Goal: Transaction & Acquisition: Purchase product/service

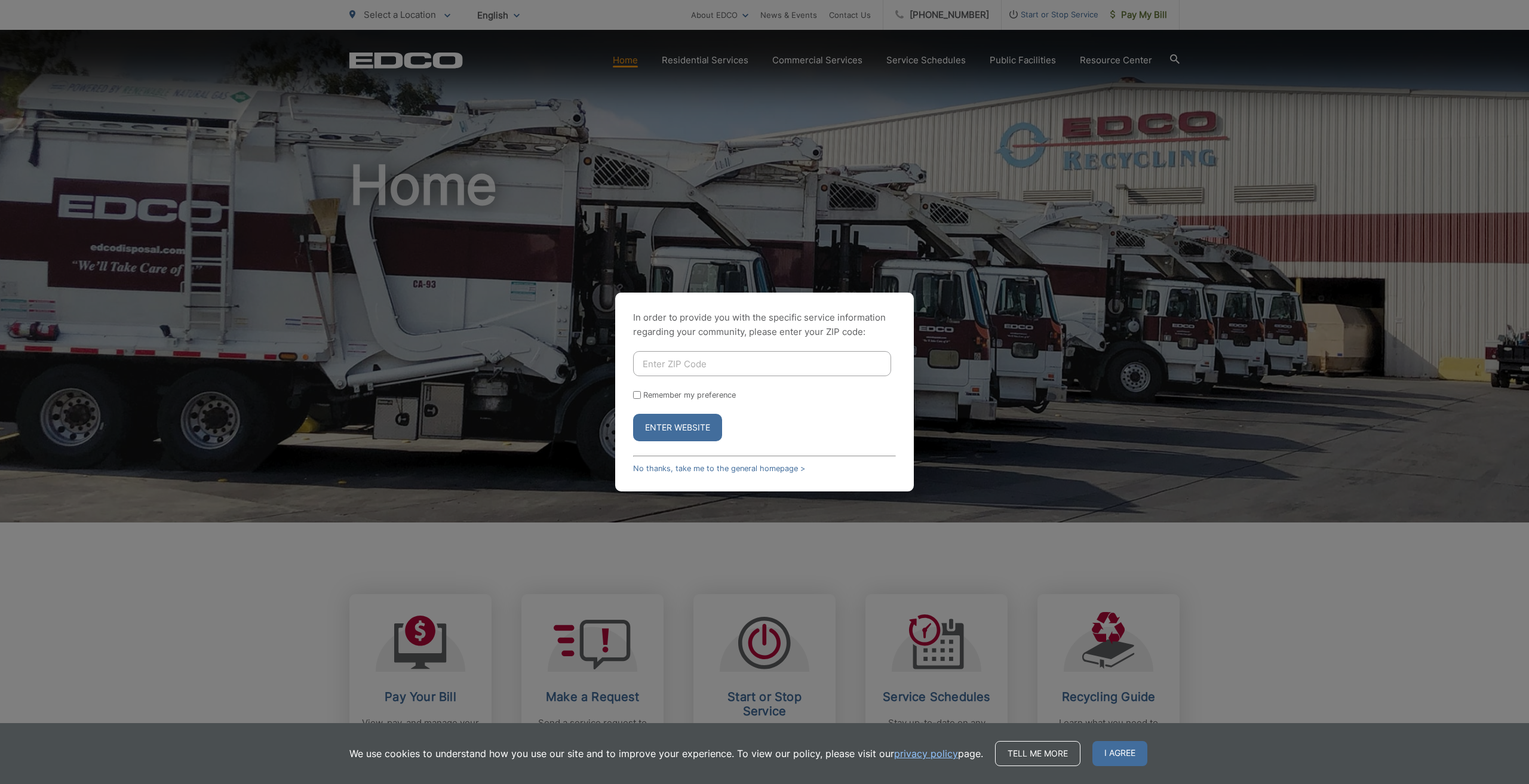
click at [659, 369] on input "Enter ZIP Code" at bounding box center [761, 363] width 258 height 25
type input "92028"
click at [703, 421] on button "Enter Website" at bounding box center [677, 428] width 89 height 28
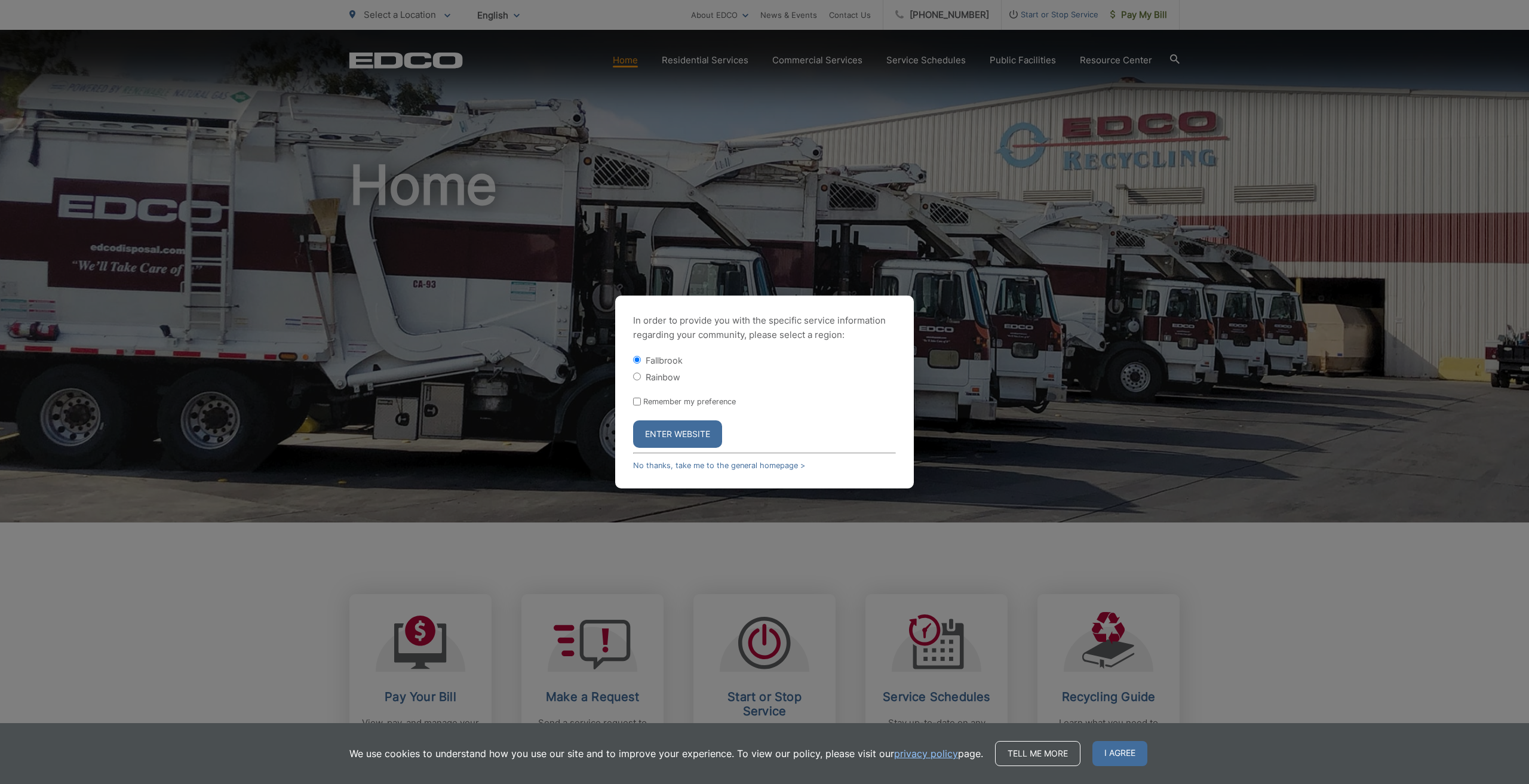
click at [665, 431] on button "Enter Website" at bounding box center [677, 434] width 89 height 28
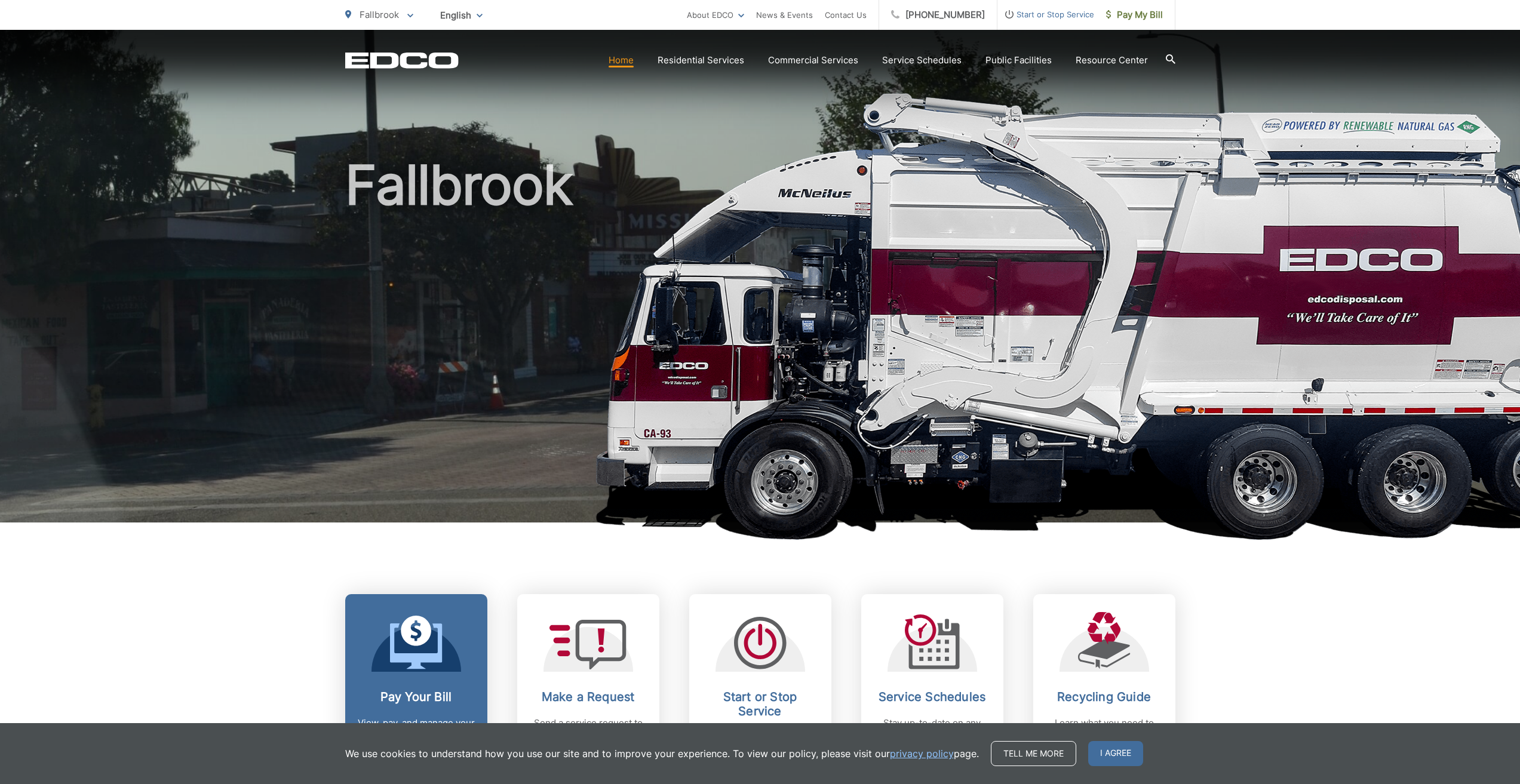
click at [411, 690] on h2 "Pay Your Bill" at bounding box center [417, 697] width 118 height 15
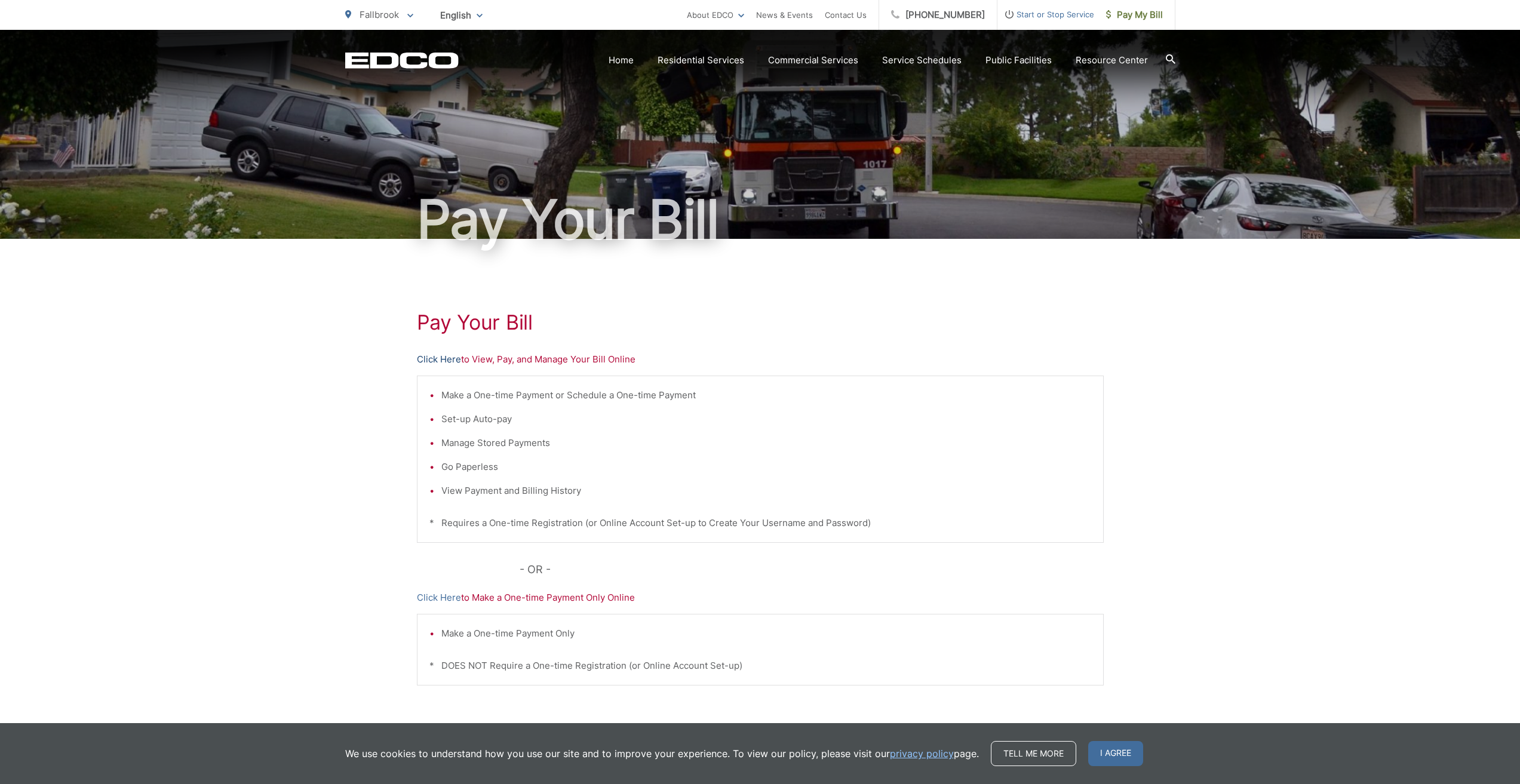
click at [449, 357] on link "Click Here" at bounding box center [439, 359] width 44 height 15
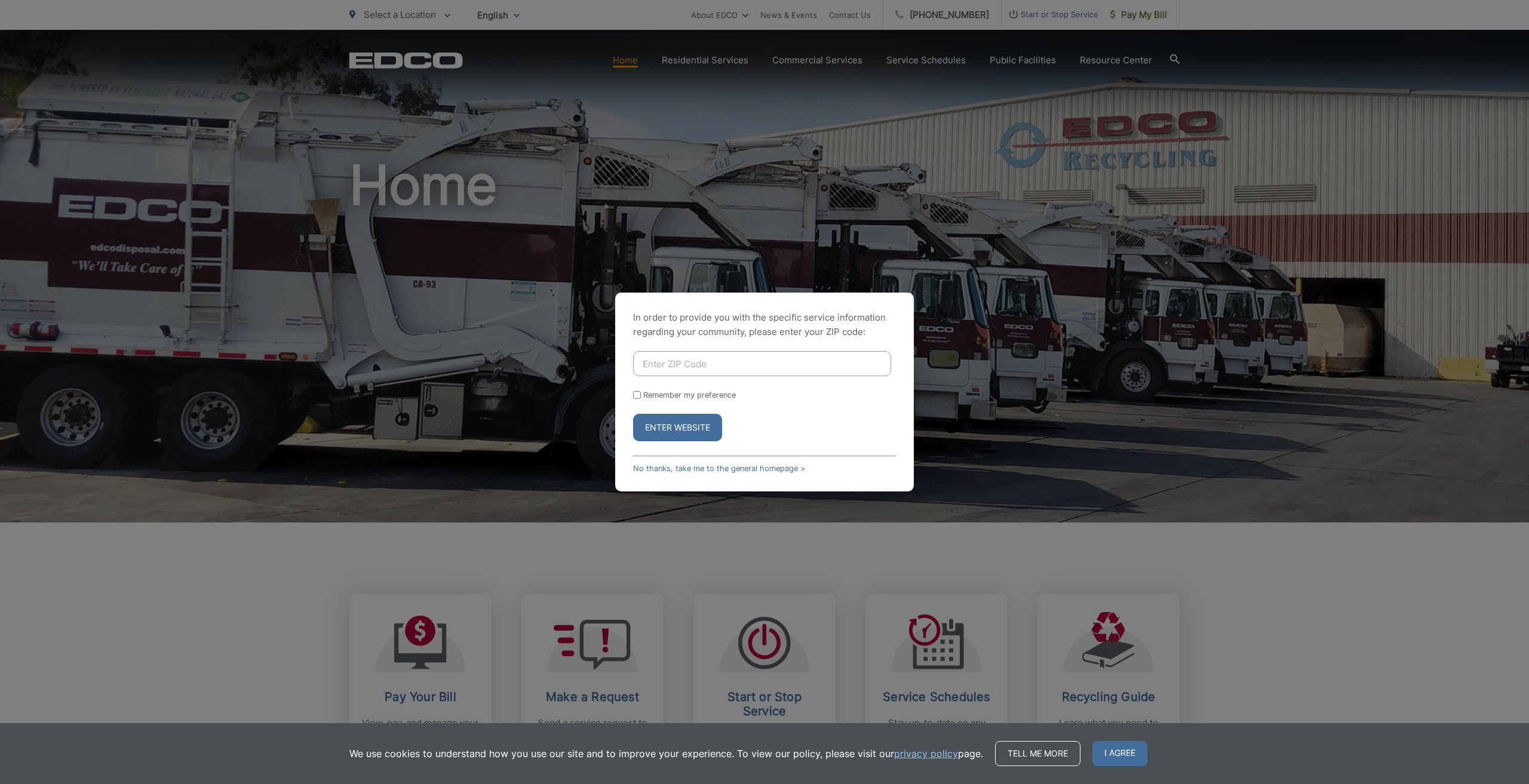
click at [683, 361] on input "Enter ZIP Code" at bounding box center [761, 363] width 258 height 25
type input "92028"
click at [692, 428] on button "Enter Website" at bounding box center [677, 428] width 89 height 28
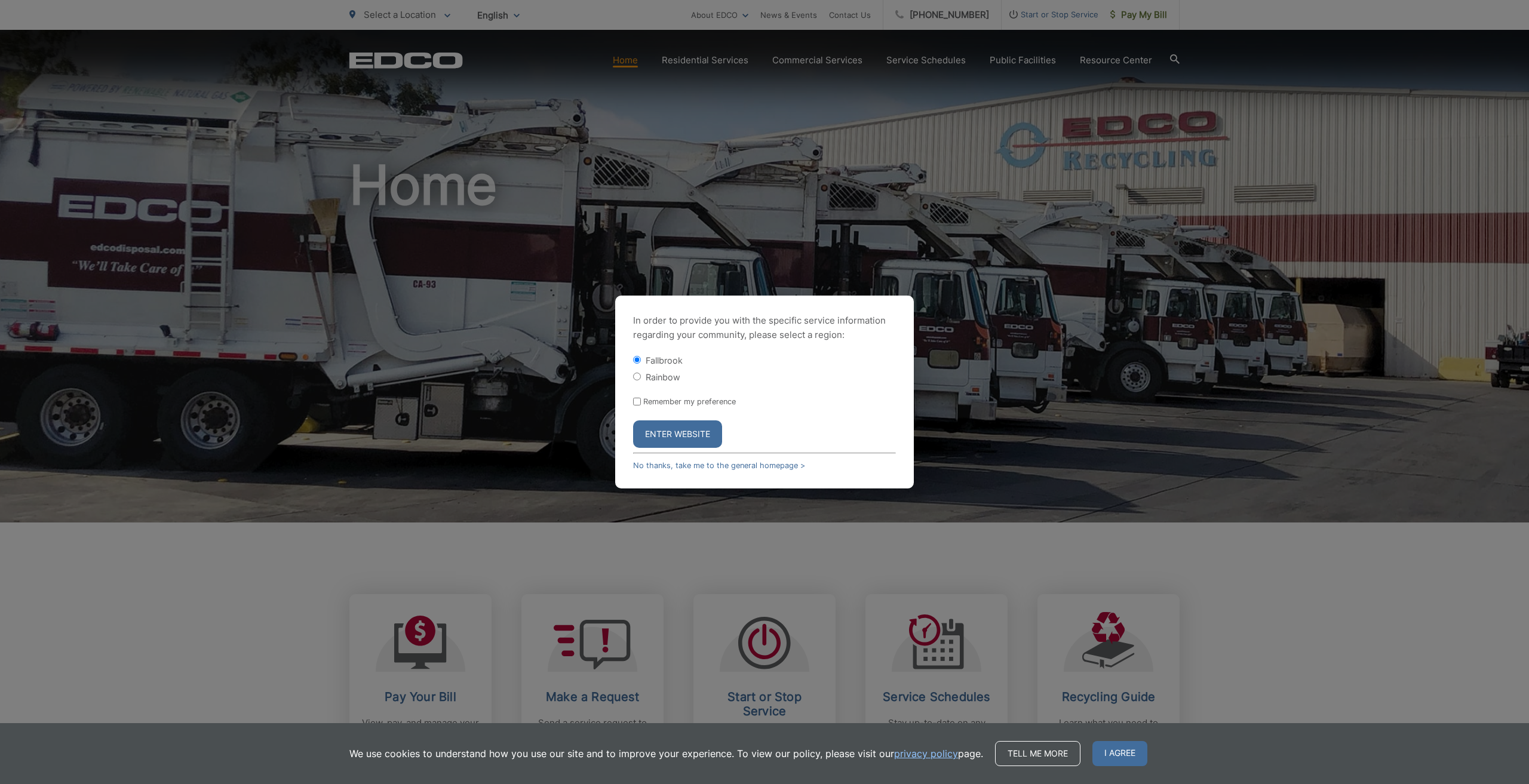
click at [666, 431] on button "Enter Website" at bounding box center [677, 434] width 89 height 28
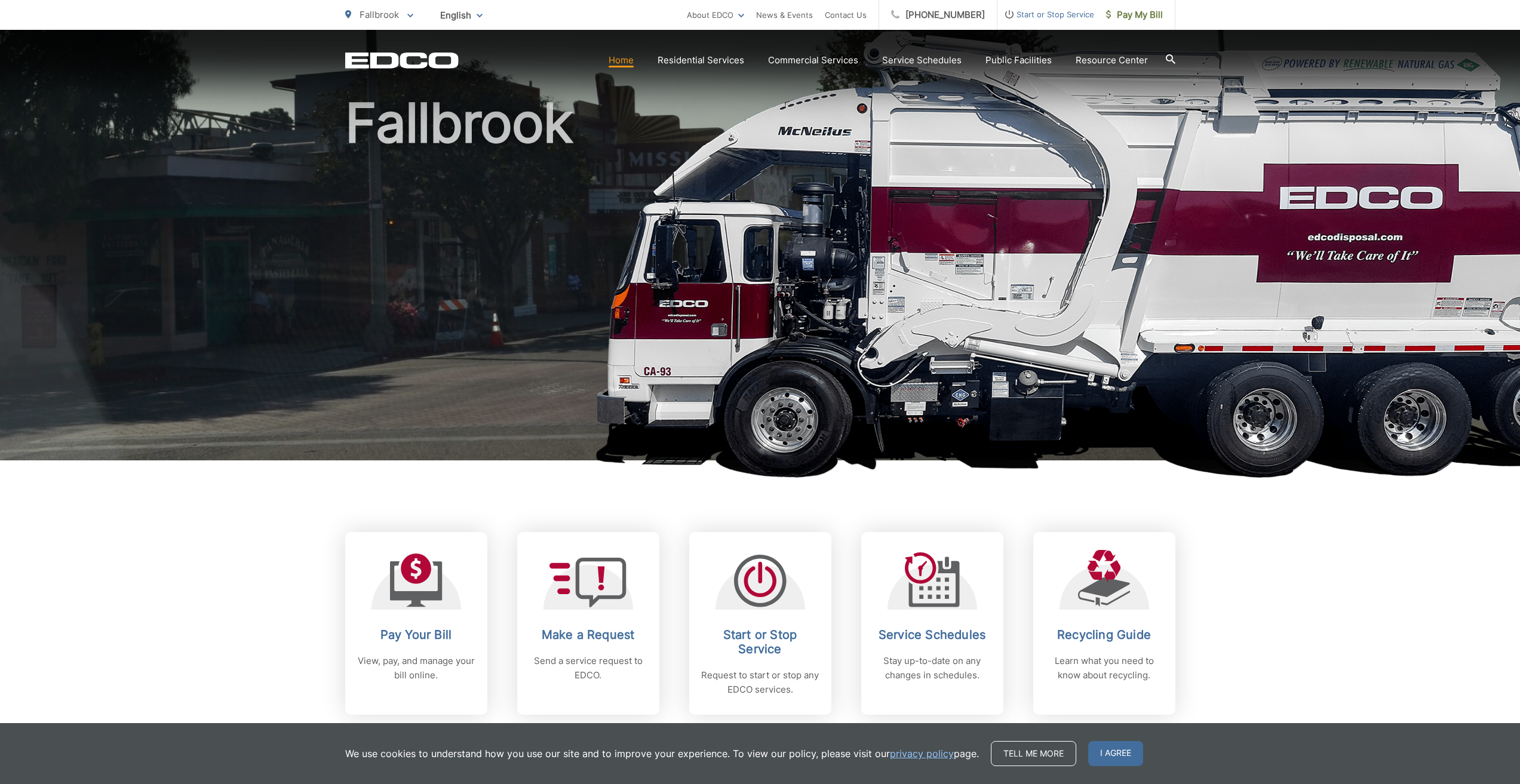
scroll to position [119, 0]
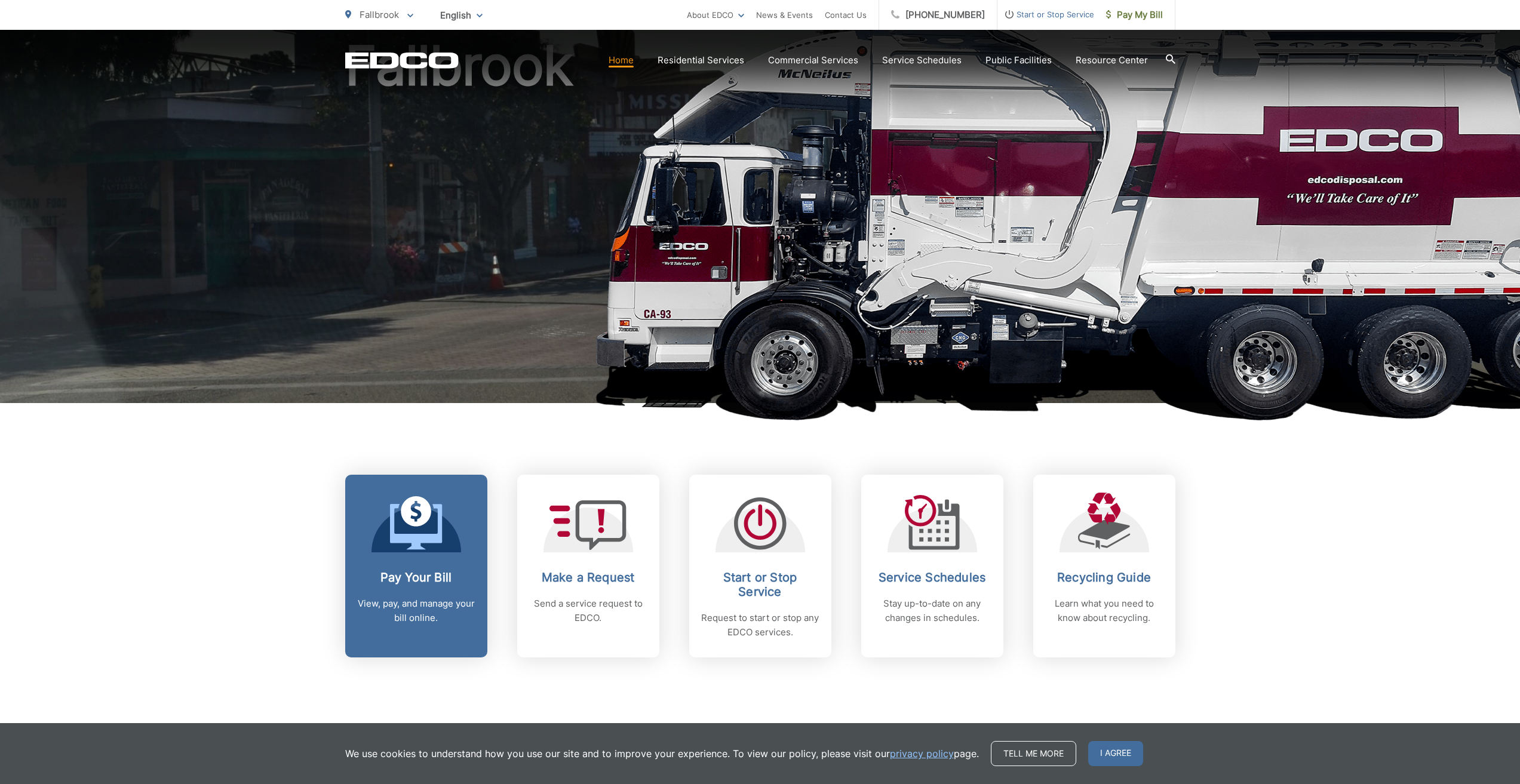
click at [429, 526] on icon at bounding box center [416, 523] width 53 height 54
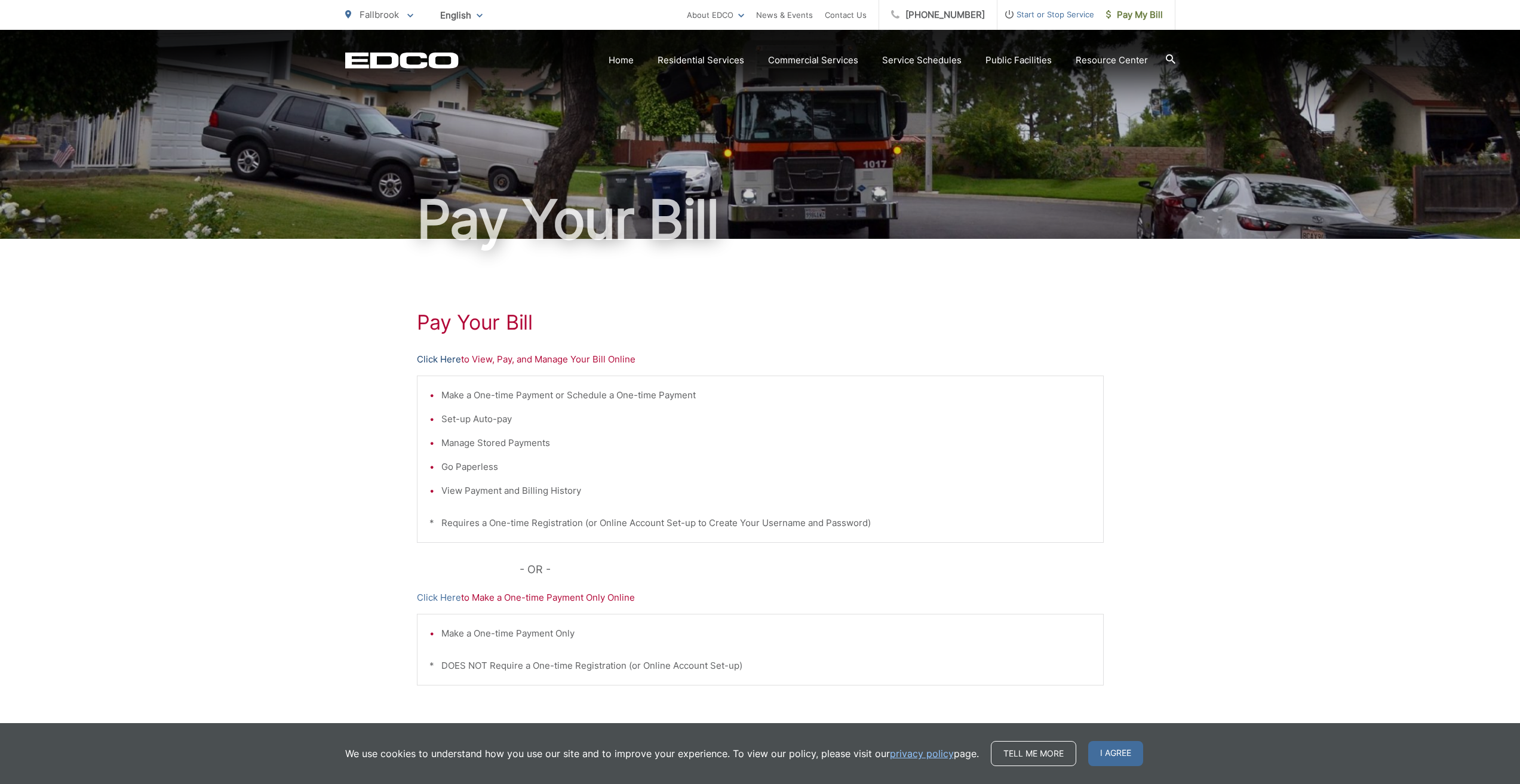
click at [455, 359] on link "Click Here" at bounding box center [439, 359] width 44 height 15
